Goal: Task Accomplishment & Management: Manage account settings

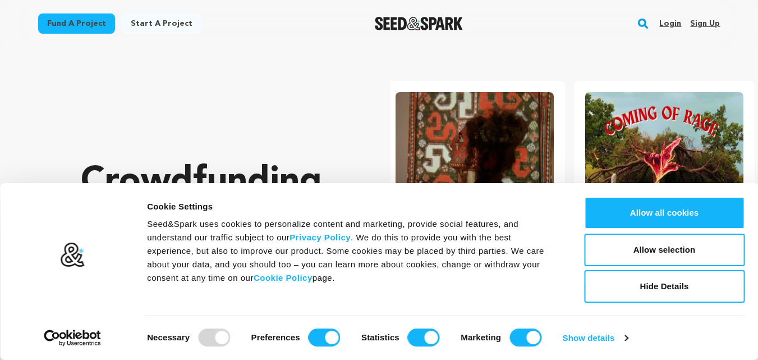
scroll to position [0, 199]
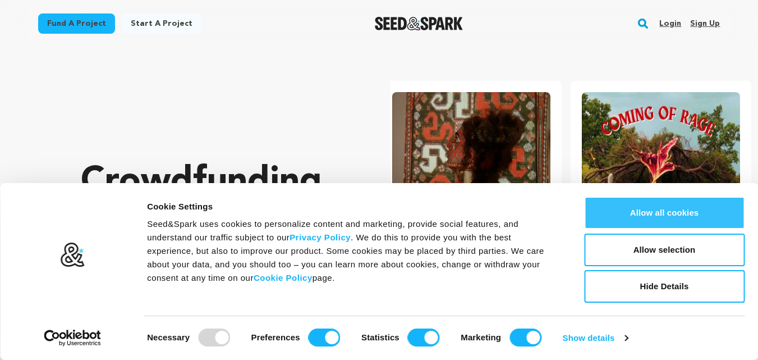
click at [649, 212] on button "Allow all cookies" at bounding box center [664, 212] width 161 height 33
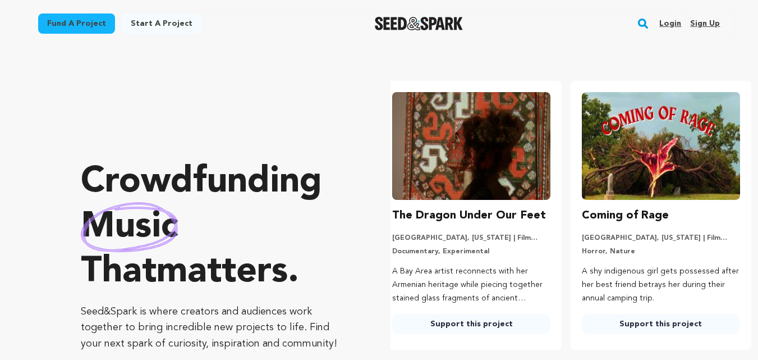
click at [703, 24] on link "Sign up" at bounding box center [705, 24] width 30 height 18
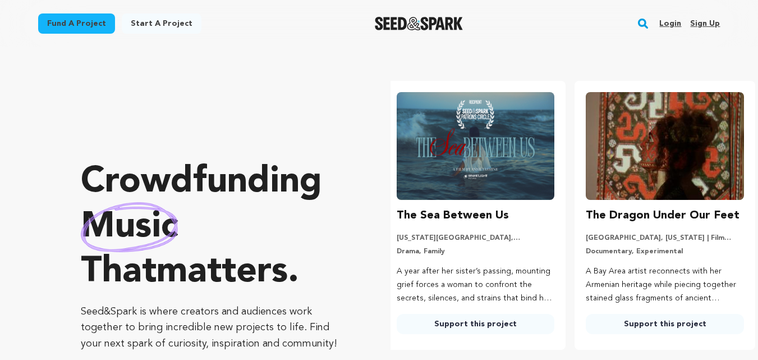
scroll to position [0, 0]
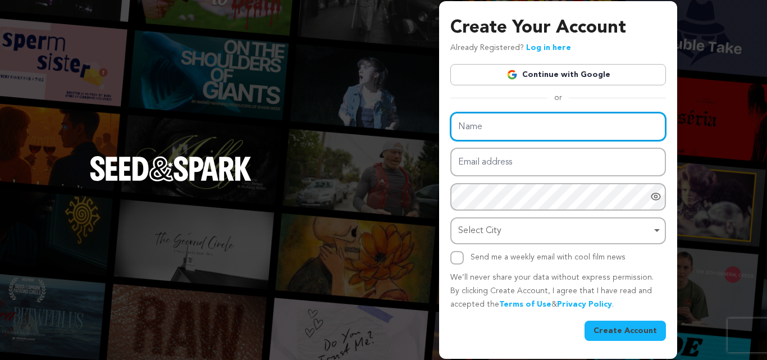
type input "[GEOGRAPHIC_DATA]"
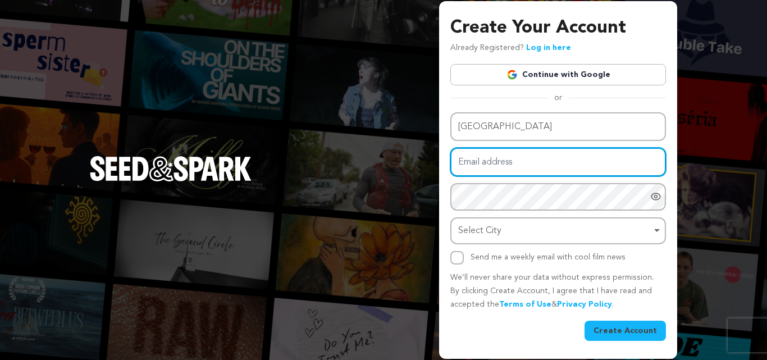
type input "[EMAIL_ADDRESS][DOMAIN_NAME]"
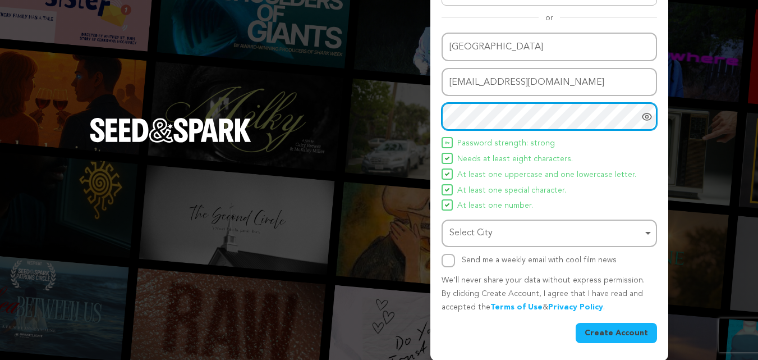
scroll to position [80, 0]
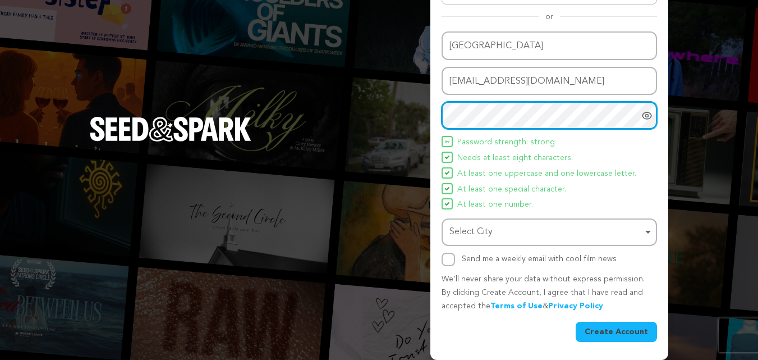
click at [502, 233] on div "Select City Remove item" at bounding box center [546, 232] width 193 height 16
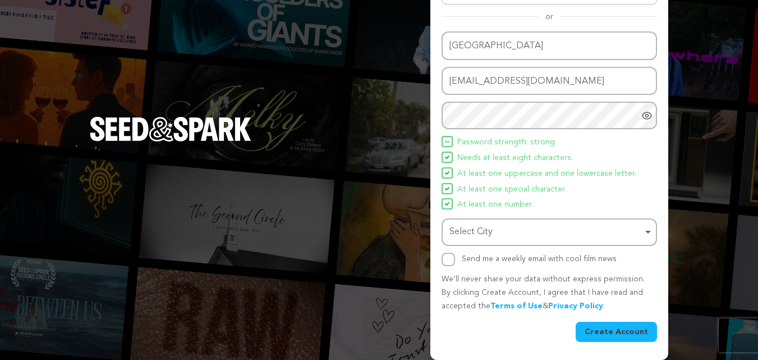
click at [480, 230] on div "Select City Remove item" at bounding box center [546, 232] width 193 height 16
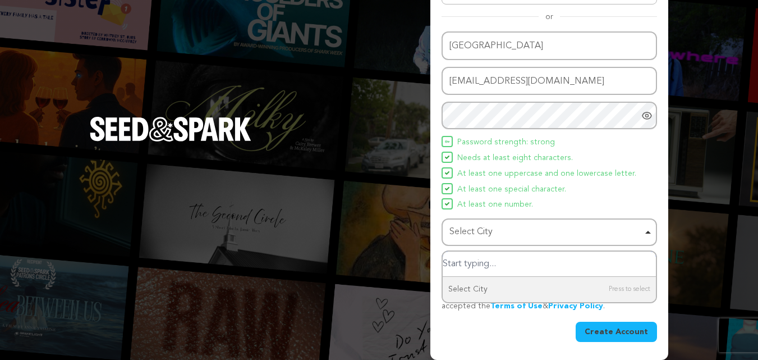
click at [473, 266] on input "Select City" at bounding box center [549, 263] width 213 height 25
paste input "Franconia"
type input "Franconia"
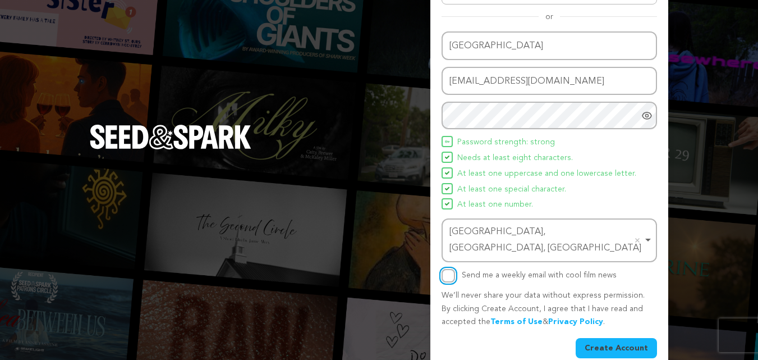
click at [445, 269] on input "Send me a weekly email with cool film news" at bounding box center [448, 275] width 13 height 13
checkbox input "true"
click at [593, 338] on button "Create Account" at bounding box center [616, 348] width 81 height 20
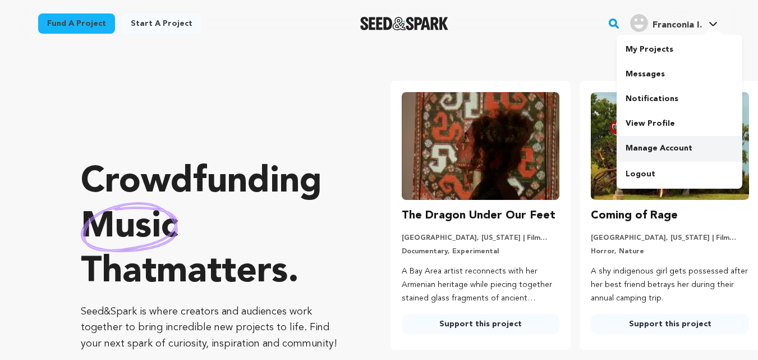
click at [646, 147] on link "Manage Account" at bounding box center [680, 148] width 126 height 25
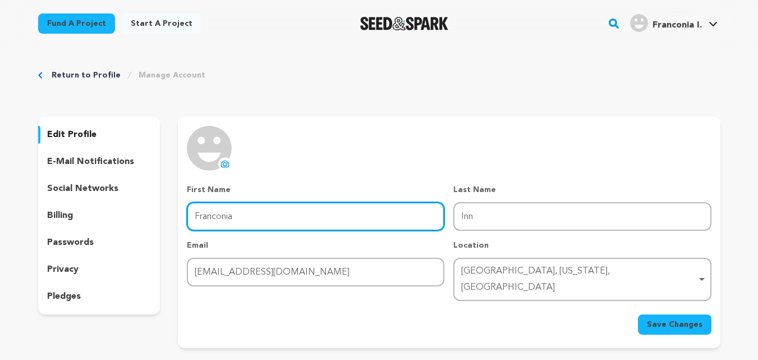
drag, startPoint x: 292, startPoint y: 215, endPoint x: 160, endPoint y: 216, distance: 132.5
click at [160, 216] on div "edit profile e-mail notifications social networks billing passwords privacy ple…" at bounding box center [379, 232] width 683 height 231
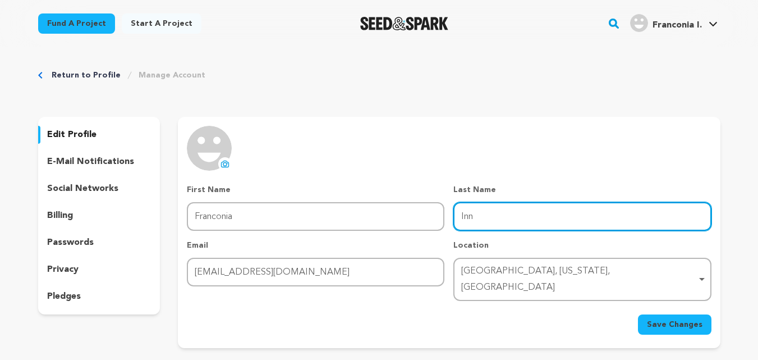
click at [456, 219] on input "Inn" at bounding box center [583, 216] width 258 height 29
paste input "Franconia"
type input "Franconia Inn"
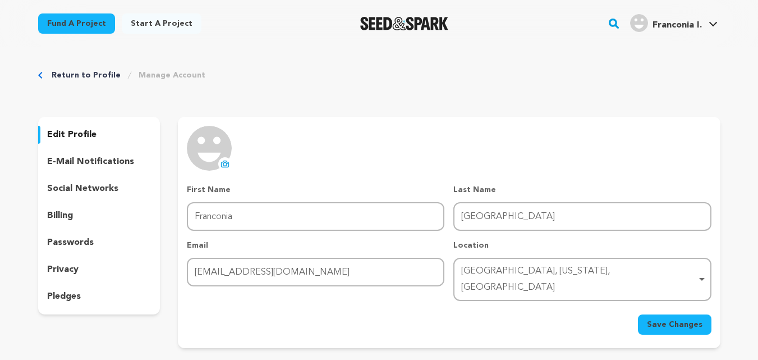
click at [226, 163] on icon at bounding box center [225, 163] width 9 height 9
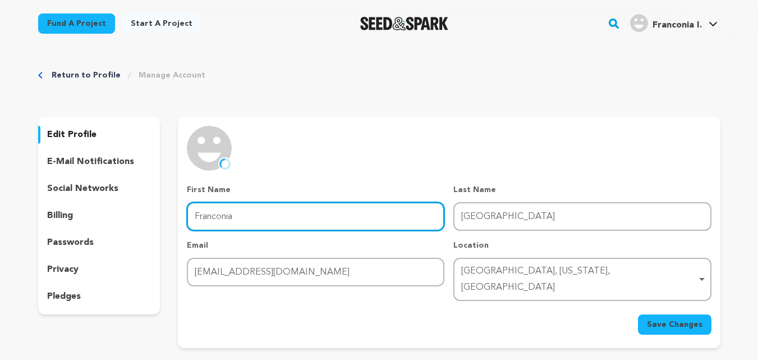
drag, startPoint x: 219, startPoint y: 213, endPoint x: 167, endPoint y: 213, distance: 52.8
click at [167, 213] on div "edit profile e-mail notifications social networks billing passwords privacy ple…" at bounding box center [379, 232] width 683 height 231
paste input "https://www.franconiainn.com"
type input "https://www.franconiainn.com"
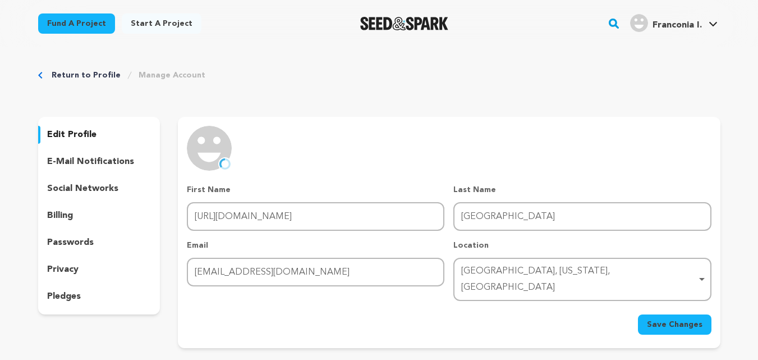
click at [532, 171] on div "uploading spinner upload profile image First Name First Name https://www.franco…" at bounding box center [449, 230] width 524 height 209
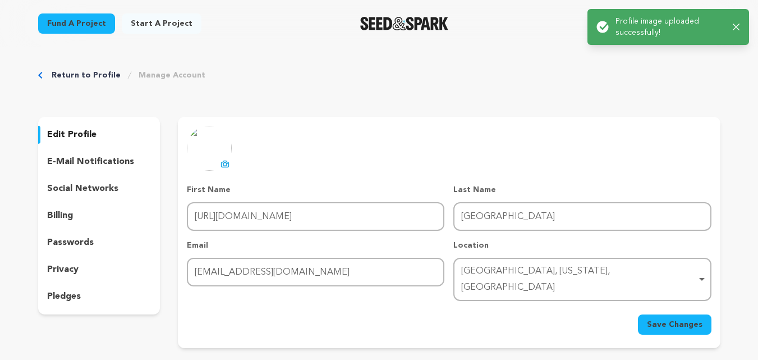
click at [677, 319] on span "Save Changes" at bounding box center [675, 324] width 56 height 11
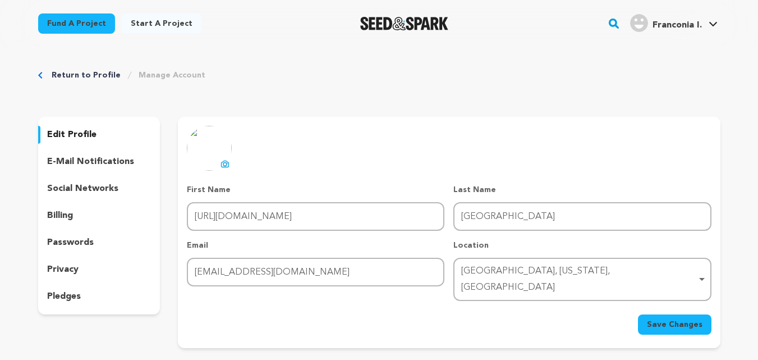
drag, startPoint x: 678, startPoint y: 310, endPoint x: 670, endPoint y: 309, distance: 7.4
click at [676, 319] on span "Save Changes" at bounding box center [675, 324] width 56 height 11
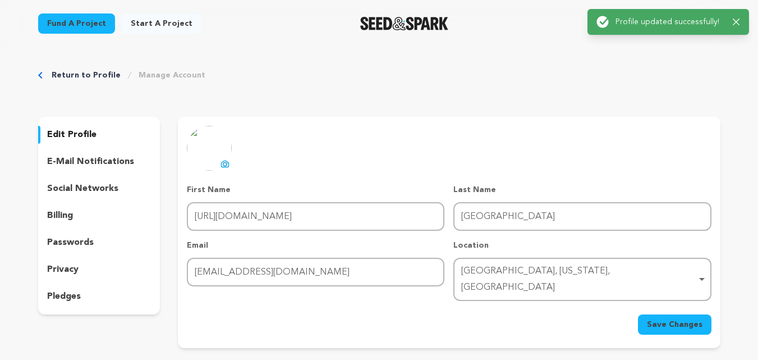
drag, startPoint x: 737, startPoint y: 20, endPoint x: 704, endPoint y: 28, distance: 33.6
click at [738, 20] on icon "button" at bounding box center [736, 22] width 7 height 7
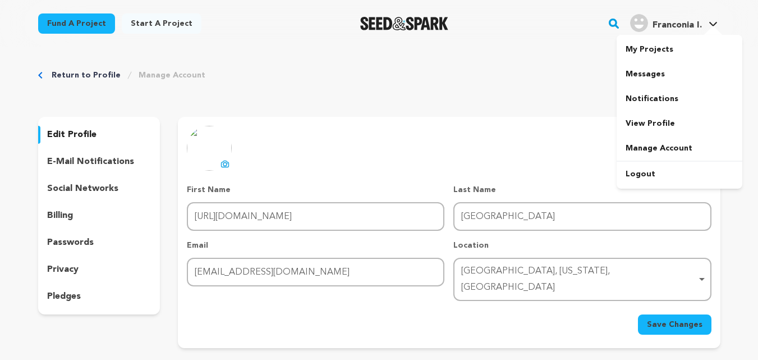
click at [662, 20] on main "Success: Info: Warning: Error: Profile updated successfully! Close notification" at bounding box center [379, 340] width 758 height 681
click at [646, 126] on link "View Profile" at bounding box center [680, 123] width 126 height 25
